Goal: Contribute content

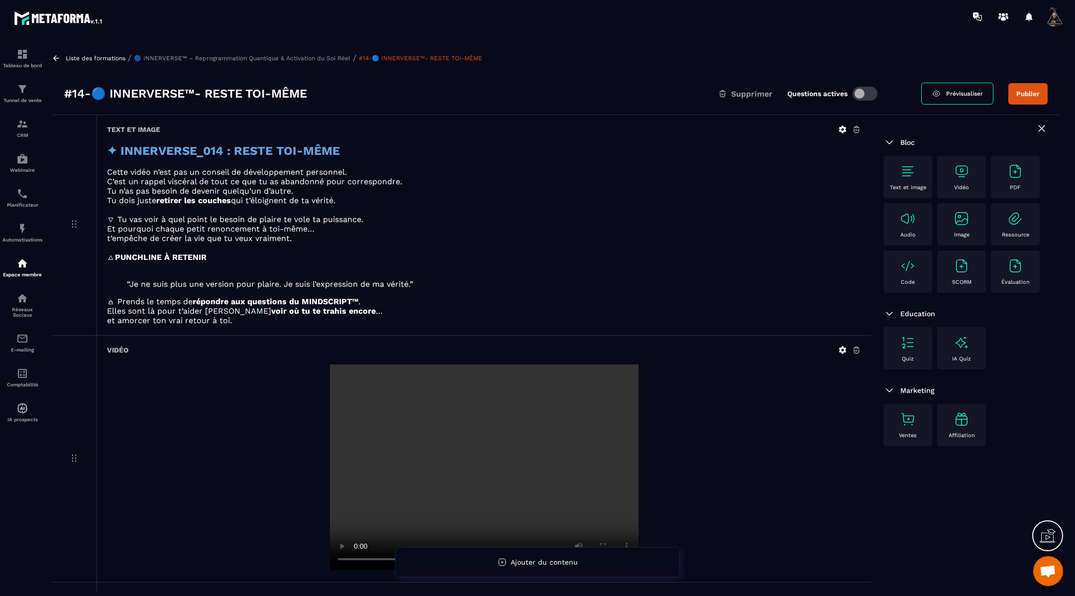
click at [58, 58] on icon at bounding box center [56, 57] width 6 height 5
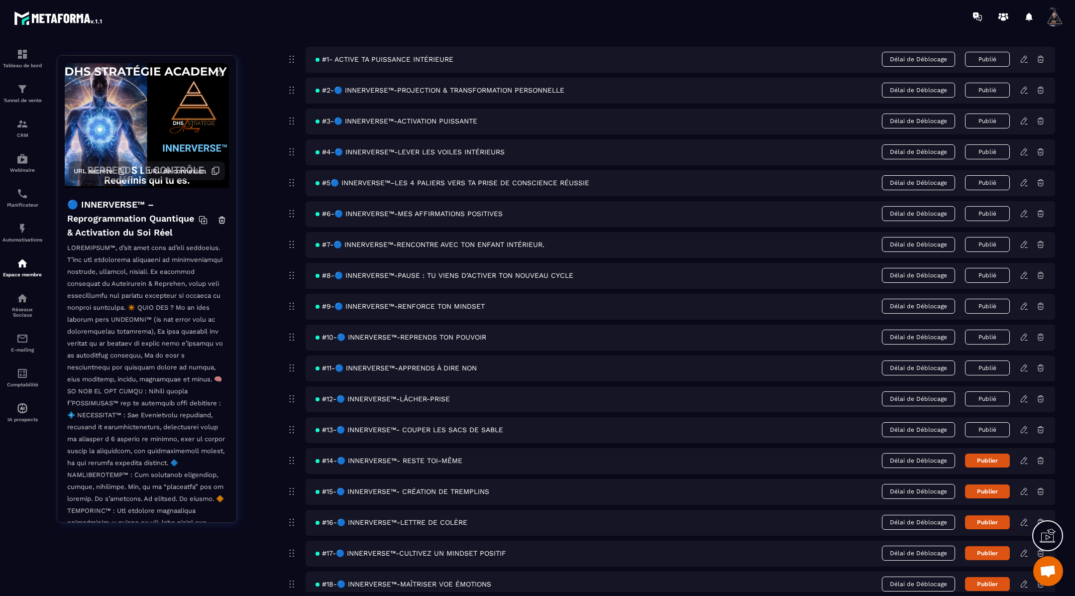
scroll to position [118, 0]
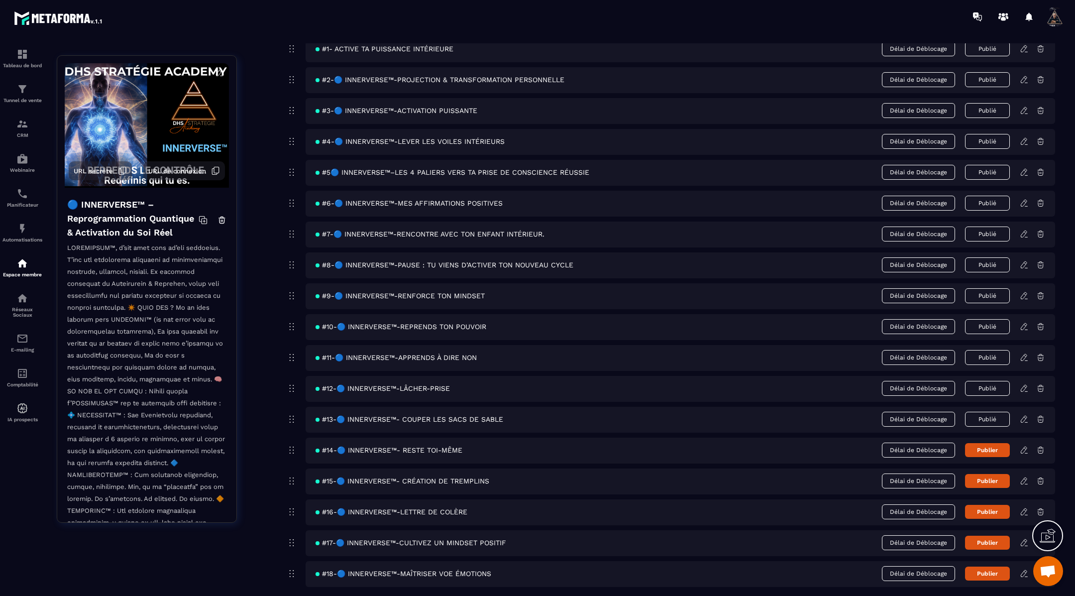
click at [988, 447] on button "Publier" at bounding box center [987, 450] width 45 height 14
click at [1024, 477] on icon at bounding box center [1024, 480] width 9 height 9
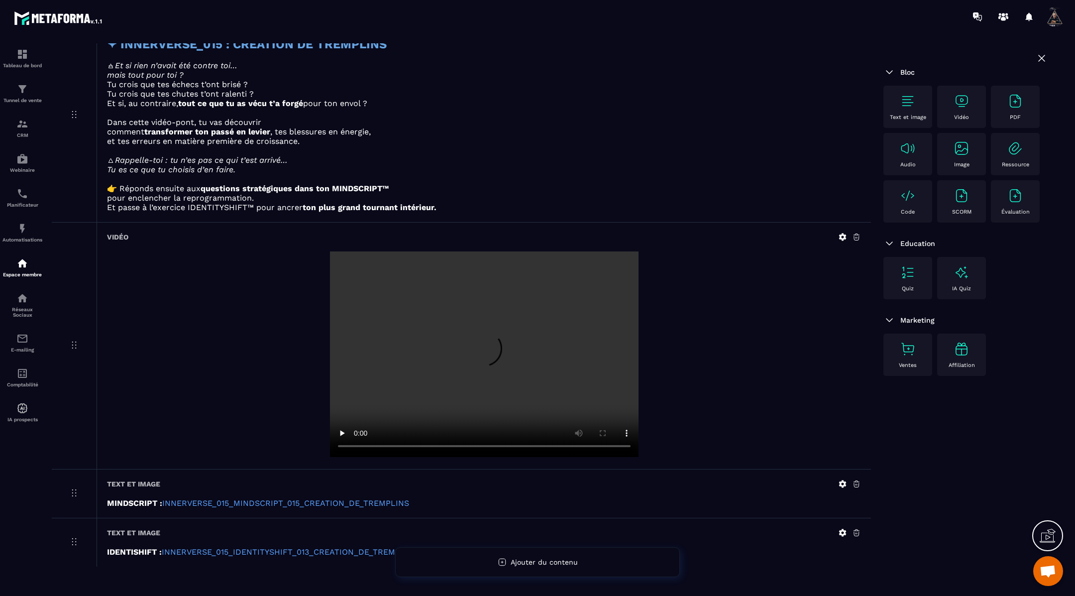
scroll to position [106, 0]
click at [841, 483] on icon at bounding box center [842, 484] width 9 height 9
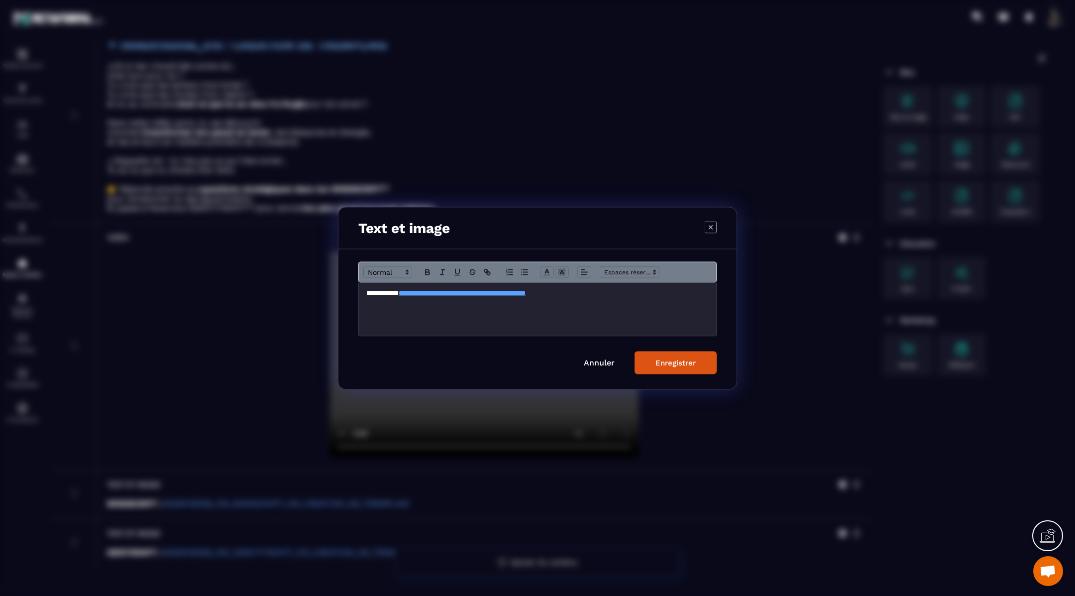
click at [644, 298] on div "**********" at bounding box center [537, 308] width 357 height 53
click at [676, 365] on div "Enregistrer" at bounding box center [676, 362] width 40 height 9
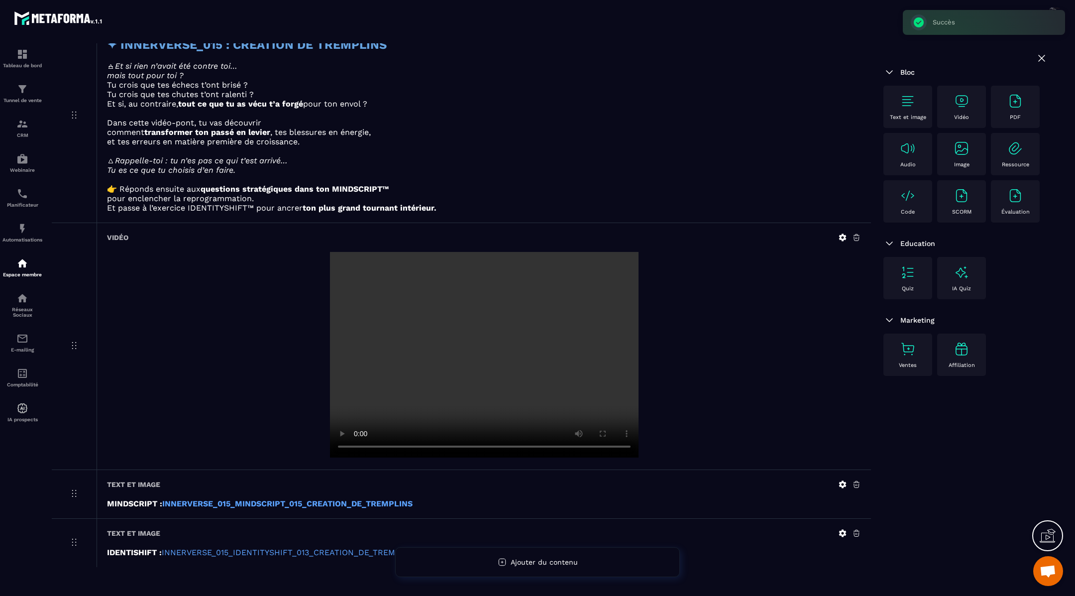
click at [844, 529] on icon at bounding box center [842, 533] width 9 height 9
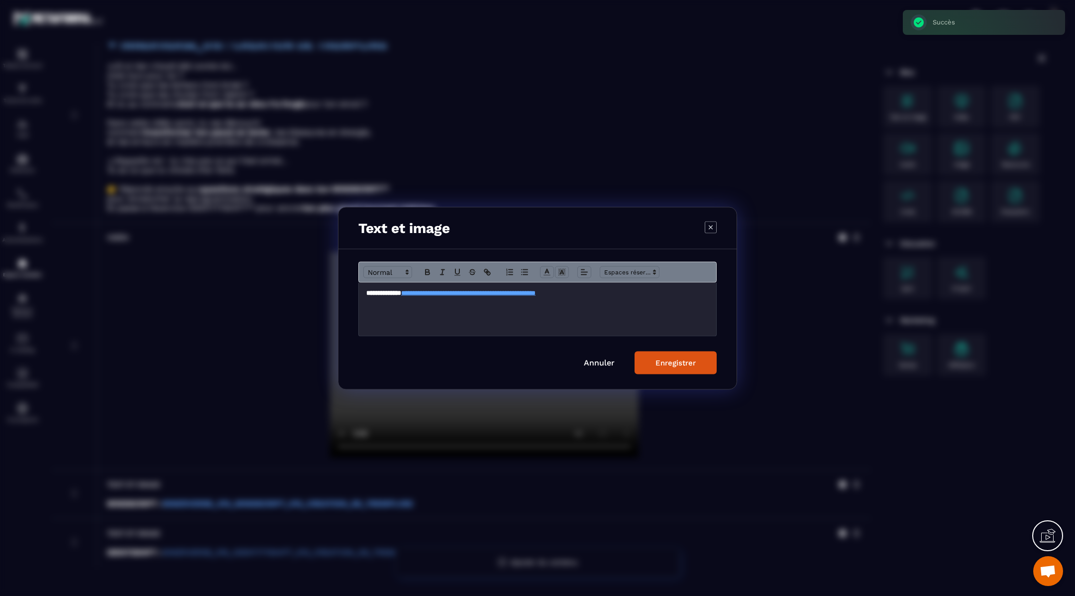
click at [637, 288] on p "**********" at bounding box center [537, 292] width 343 height 9
click at [679, 370] on button "Enregistrer" at bounding box center [676, 362] width 82 height 23
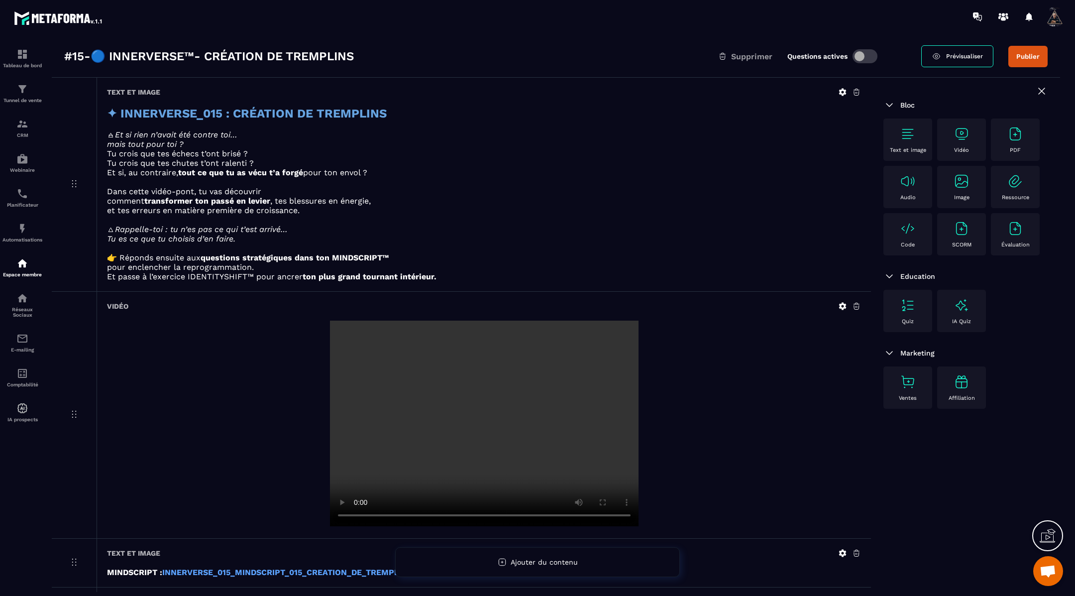
scroll to position [18, 0]
